Goal: Communication & Community: Participate in discussion

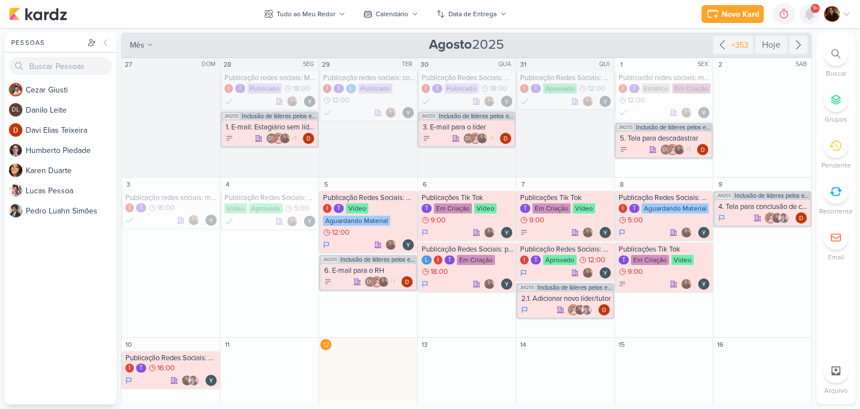
click at [804, 11] on icon at bounding box center [809, 13] width 13 height 13
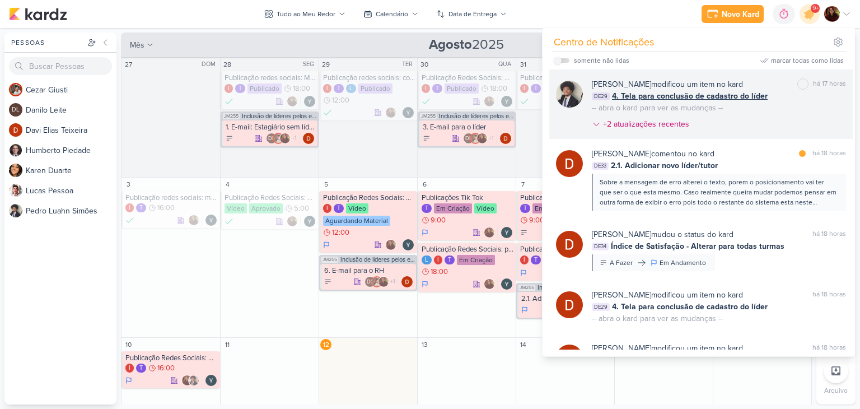
click at [790, 105] on div "Pedro Luahn Simões modificou um item no kard marcar como não lida há 17 horas D…" at bounding box center [719, 106] width 254 height 56
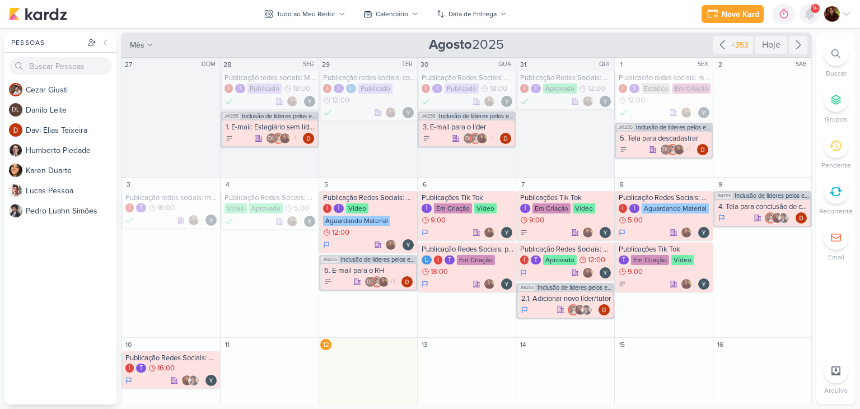
click at [808, 16] on icon at bounding box center [809, 14] width 9 height 10
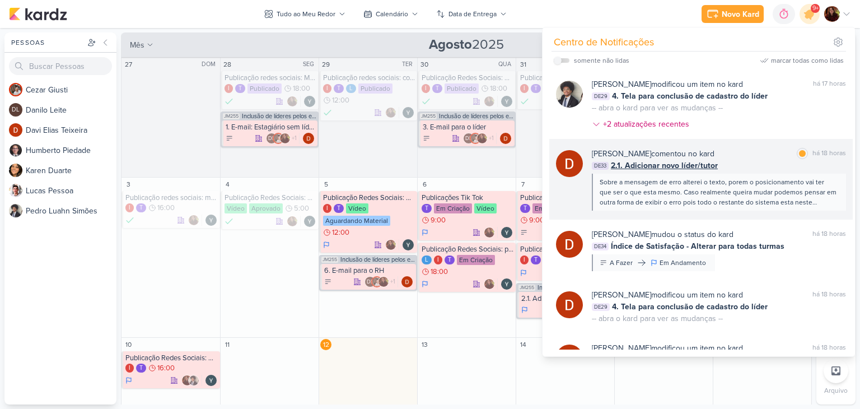
click at [758, 153] on div "[PERSON_NAME] comentou no kard marcar como lida há 18 horas" at bounding box center [719, 154] width 254 height 12
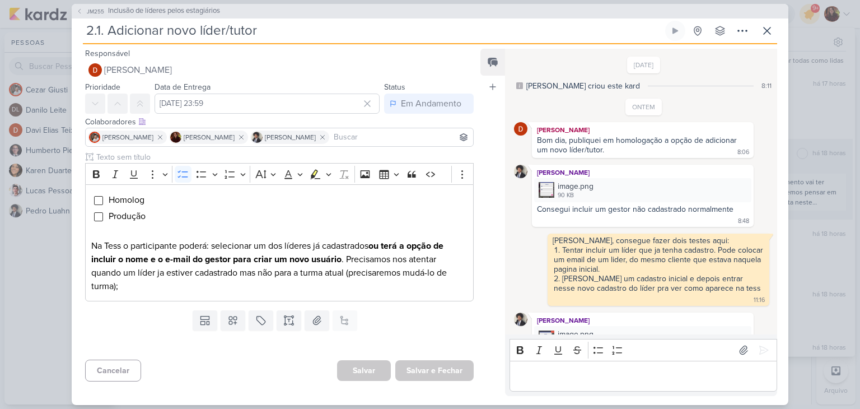
scroll to position [395, 0]
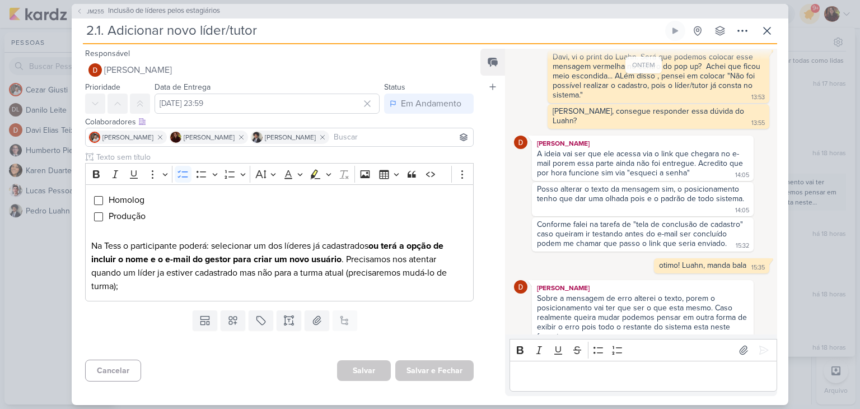
click at [588, 293] on div "Sobre a mensagem de erro alterei o texto, porem o posicionamento vai ter que se…" at bounding box center [643, 317] width 212 height 48
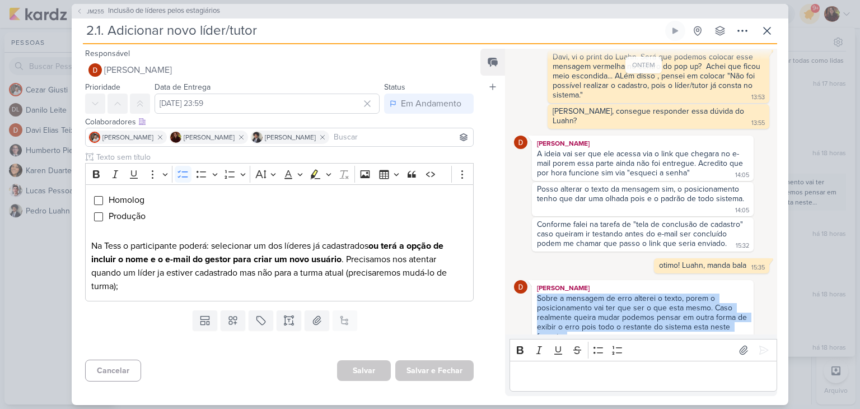
click at [588, 293] on div "Sobre a mensagem de erro alterei o texto, porem o posicionamento vai ter que se…" at bounding box center [643, 317] width 212 height 48
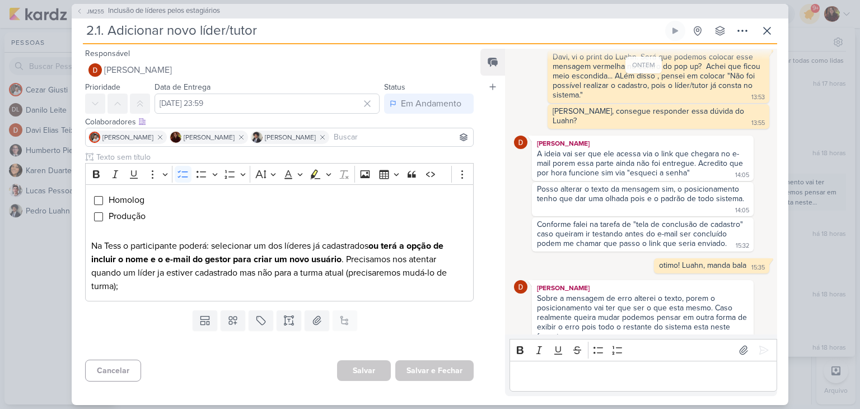
click at [638, 364] on div "Editor editing area: main" at bounding box center [643, 375] width 268 height 31
click at [644, 370] on p "Editor editing area: main" at bounding box center [643, 375] width 256 height 13
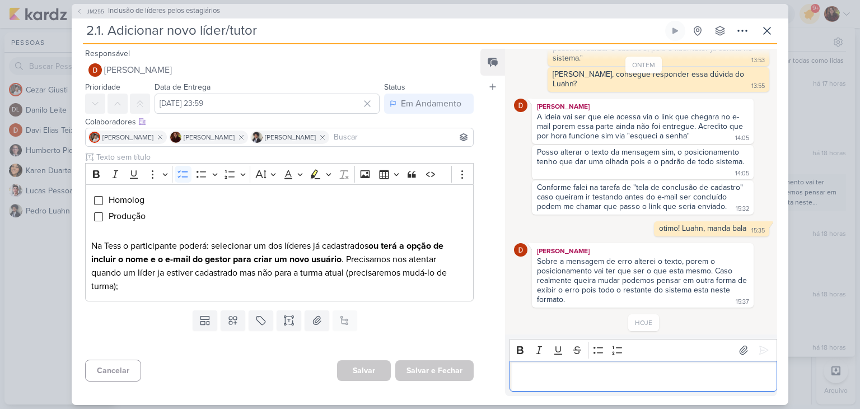
scroll to position [440, 0]
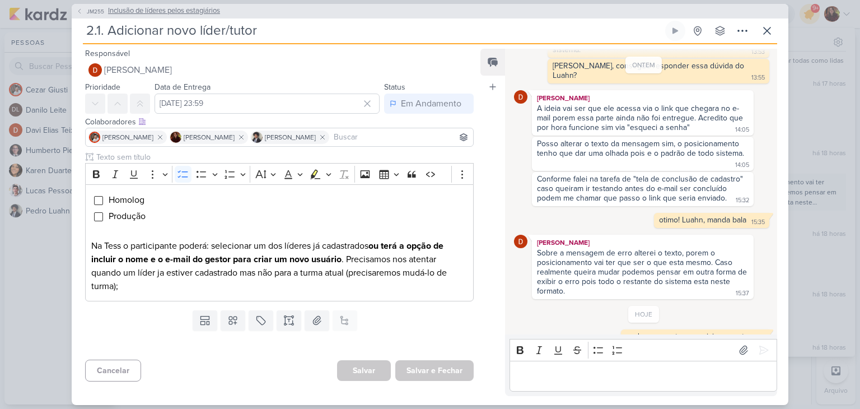
click at [143, 11] on span "Inclusão de líderes pelos estagiários" at bounding box center [164, 11] width 112 height 11
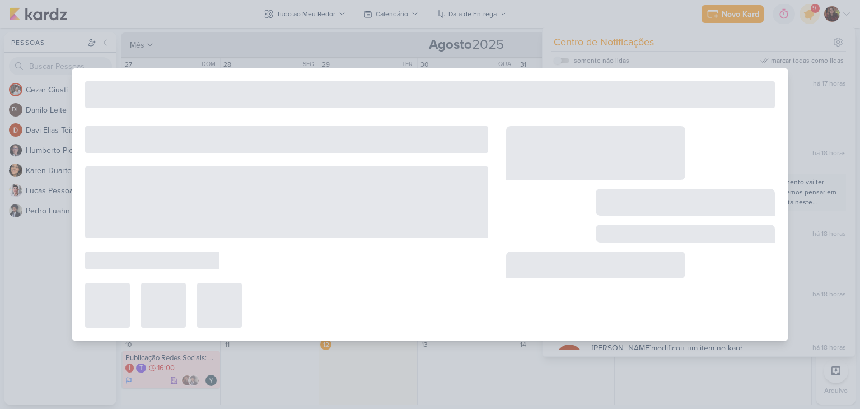
type input "Inclusão de líderes pelos estagiários"
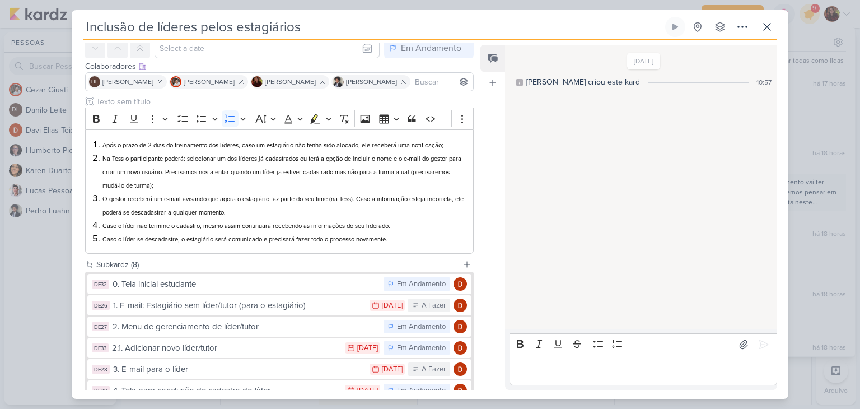
scroll to position [53, 0]
